Goal: Navigation & Orientation: Find specific page/section

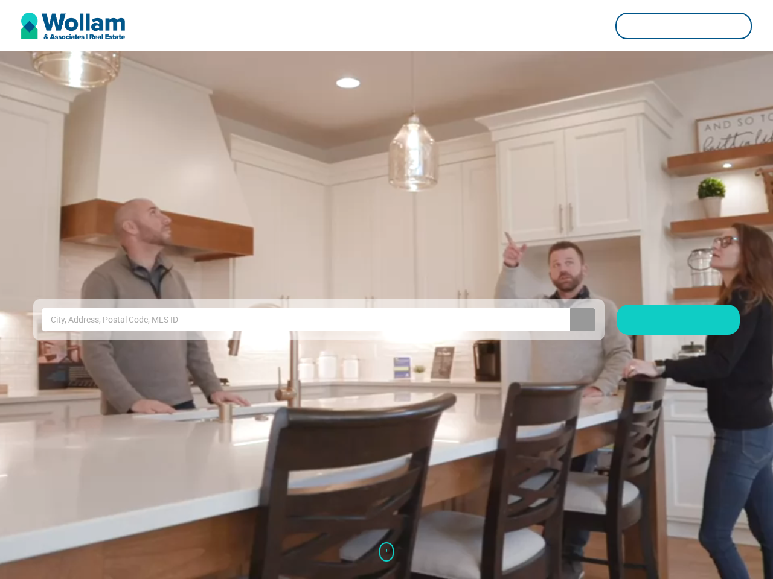
scroll to position [0, 63]
